Goal: Information Seeking & Learning: Find specific fact

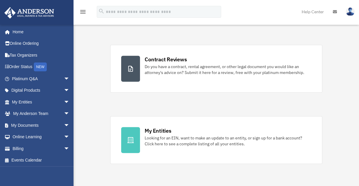
scroll to position [96, 0]
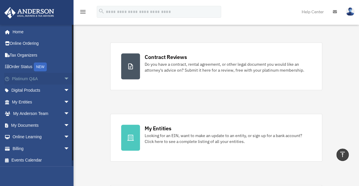
click at [64, 76] on span "arrow_drop_down" at bounding box center [70, 79] width 12 height 12
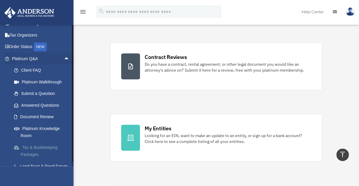
scroll to position [20, 0]
click at [44, 105] on link "Answered Questions" at bounding box center [43, 105] width 70 height 12
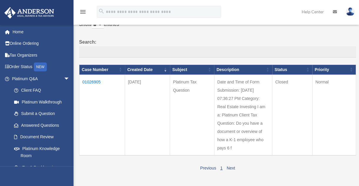
scroll to position [31, 0]
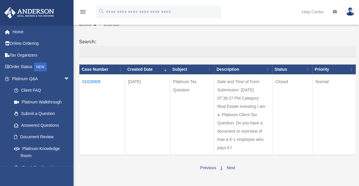
click at [237, 130] on td "Date and Time of Form Submission: 06/30/2025 07:36:27 PM Category: Real Estate …" at bounding box center [243, 114] width 58 height 81
click at [94, 79] on td "01026905" at bounding box center [102, 114] width 46 height 81
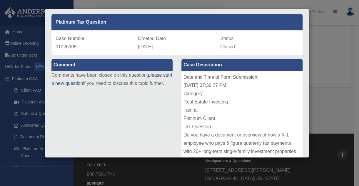
scroll to position [0, 0]
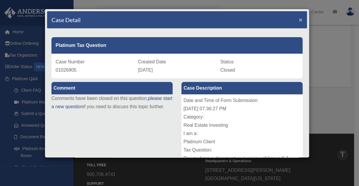
click at [299, 19] on span "×" at bounding box center [301, 19] width 4 height 7
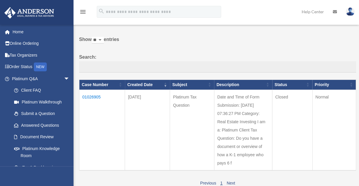
scroll to position [18, 0]
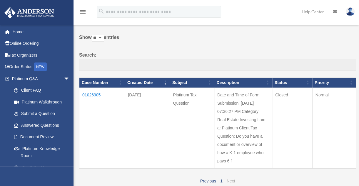
click at [232, 179] on link "Next" at bounding box center [231, 180] width 9 height 5
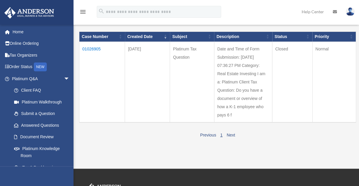
scroll to position [70, 0]
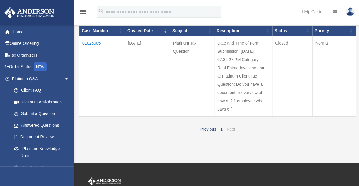
click at [228, 129] on link "Next" at bounding box center [231, 128] width 9 height 5
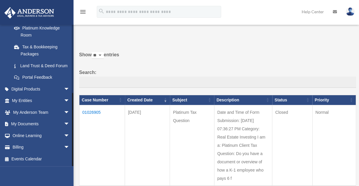
scroll to position [40, 0]
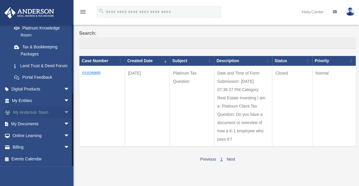
click at [56, 112] on link "My Anderson Team arrow_drop_down" at bounding box center [41, 112] width 74 height 12
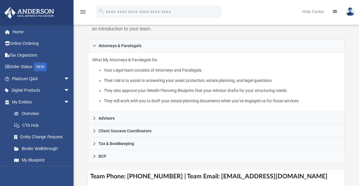
scroll to position [117, 0]
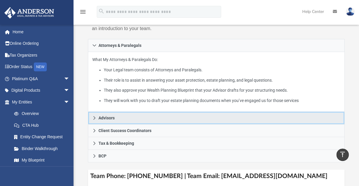
click at [96, 119] on icon at bounding box center [94, 118] width 4 height 4
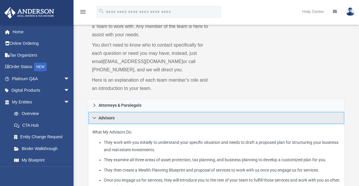
scroll to position [58, 0]
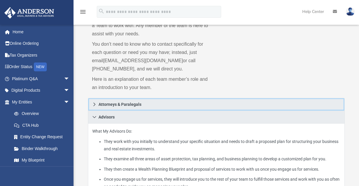
click at [94, 105] on icon at bounding box center [94, 104] width 2 height 4
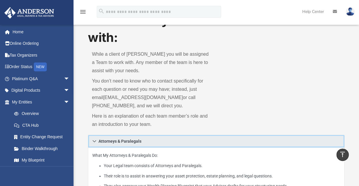
scroll to position [20, 0]
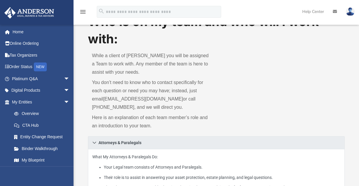
click at [207, 133] on div "While a client of [PERSON_NAME] you will be assigned a Team to work with. Any m…" at bounding box center [152, 91] width 129 height 89
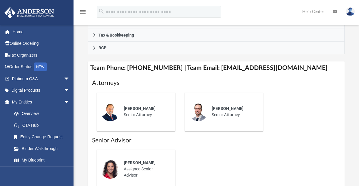
scroll to position [228, 0]
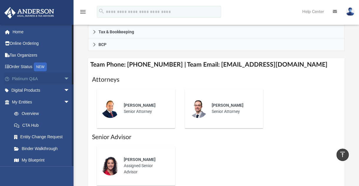
click at [37, 81] on link "Platinum Q&A arrow_drop_down" at bounding box center [41, 79] width 74 height 12
